Goal: Information Seeking & Learning: Learn about a topic

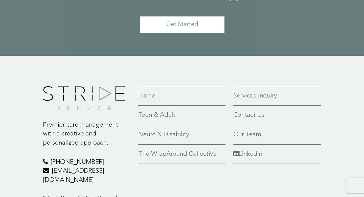
scroll to position [1188, 0]
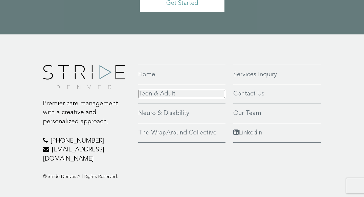
click at [154, 89] on link "Teen & Adult" at bounding box center [181, 93] width 87 height 9
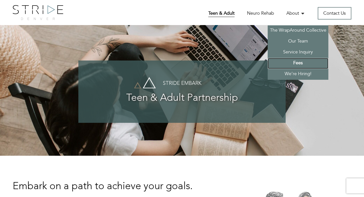
click at [294, 63] on link "Fees" at bounding box center [298, 63] width 61 height 11
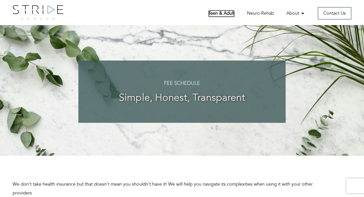
click at [223, 14] on link "Teen & Adult" at bounding box center [221, 13] width 26 height 7
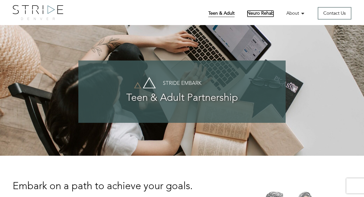
click at [263, 16] on link "Neuro Rehab" at bounding box center [260, 13] width 27 height 7
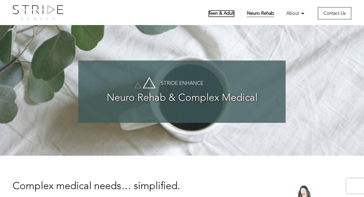
click at [229, 15] on link "Teen & Adult" at bounding box center [221, 13] width 26 height 7
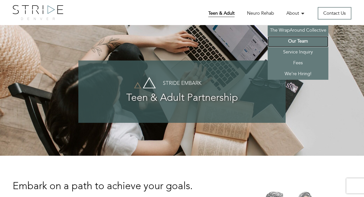
click at [299, 40] on link "Our Team" at bounding box center [298, 41] width 61 height 11
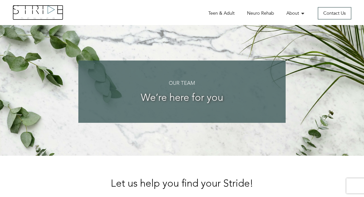
click at [45, 16] on img at bounding box center [38, 12] width 51 height 15
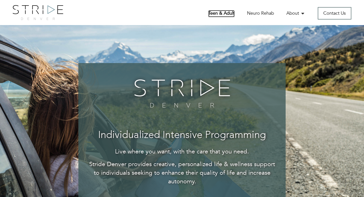
click at [225, 14] on link "Teen & Adult" at bounding box center [221, 13] width 26 height 7
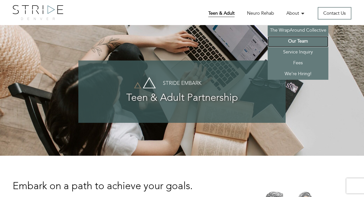
click at [304, 42] on link "Our Team" at bounding box center [298, 41] width 61 height 11
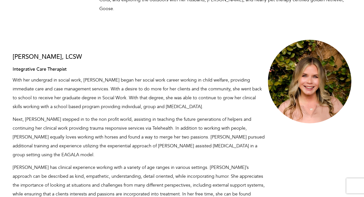
scroll to position [1546, 0]
